Goal: Task Accomplishment & Management: Manage account settings

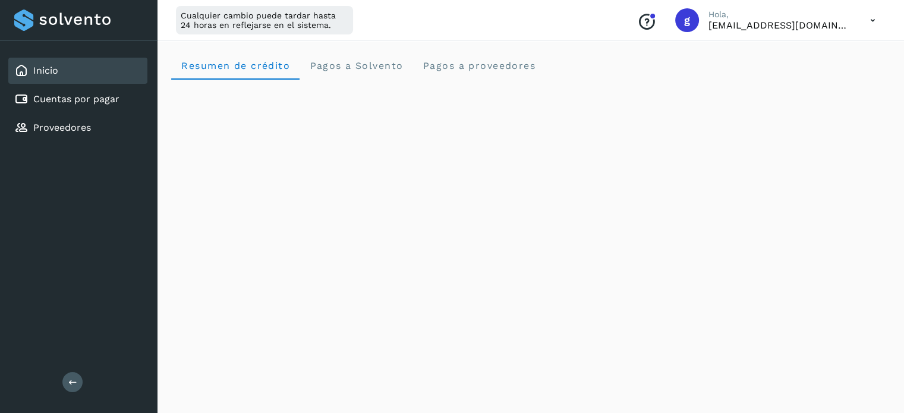
click at [877, 18] on icon at bounding box center [873, 20] width 24 height 24
click at [818, 74] on div "Cerrar sesión" at bounding box center [813, 76] width 141 height 23
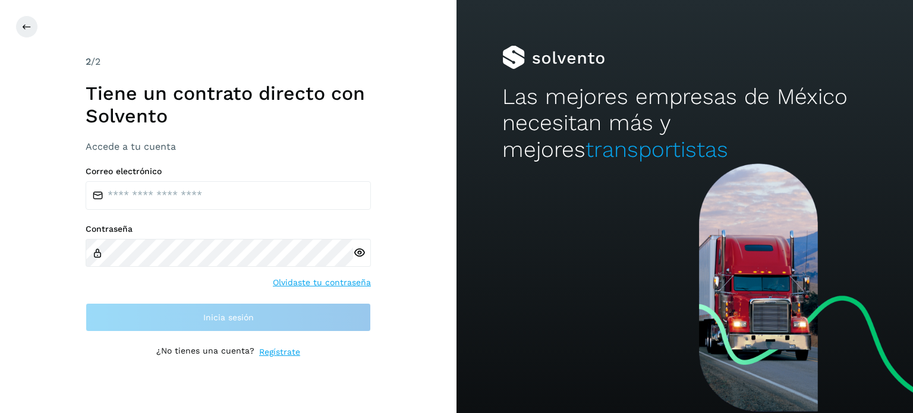
click at [164, 213] on div "Correo electrónico Contraseña Olvidaste tu contraseña Inicia sesión" at bounding box center [228, 248] width 285 height 165
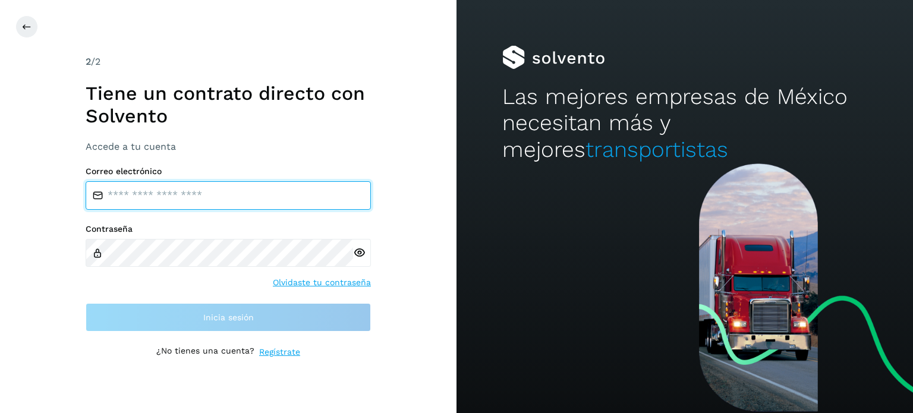
click at [173, 185] on input "email" at bounding box center [228, 195] width 285 height 29
click at [122, 190] on input "email" at bounding box center [228, 195] width 285 height 29
type input "**********"
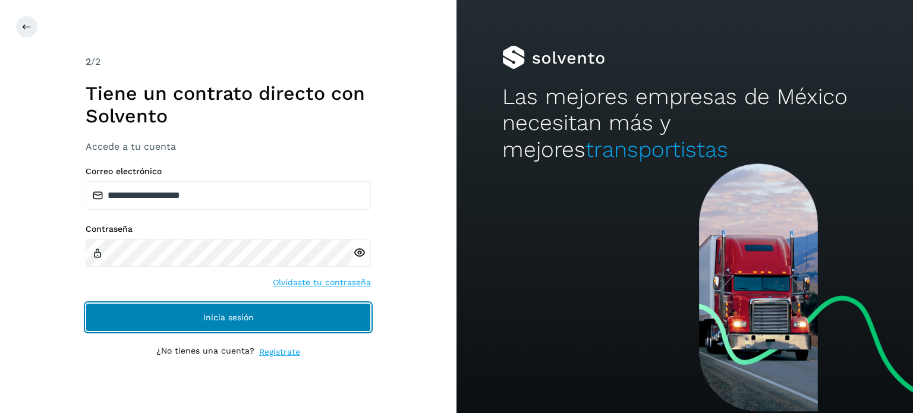
click at [283, 320] on button "Inicia sesión" at bounding box center [228, 317] width 285 height 29
